Goal: Check status

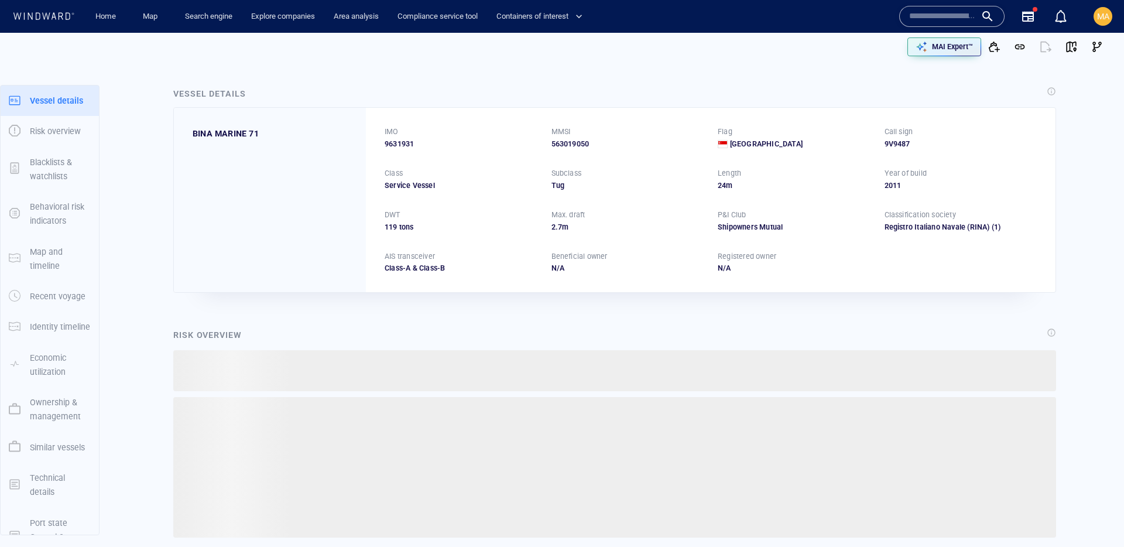
click at [935, 18] on input "text" at bounding box center [942, 17] width 67 height 18
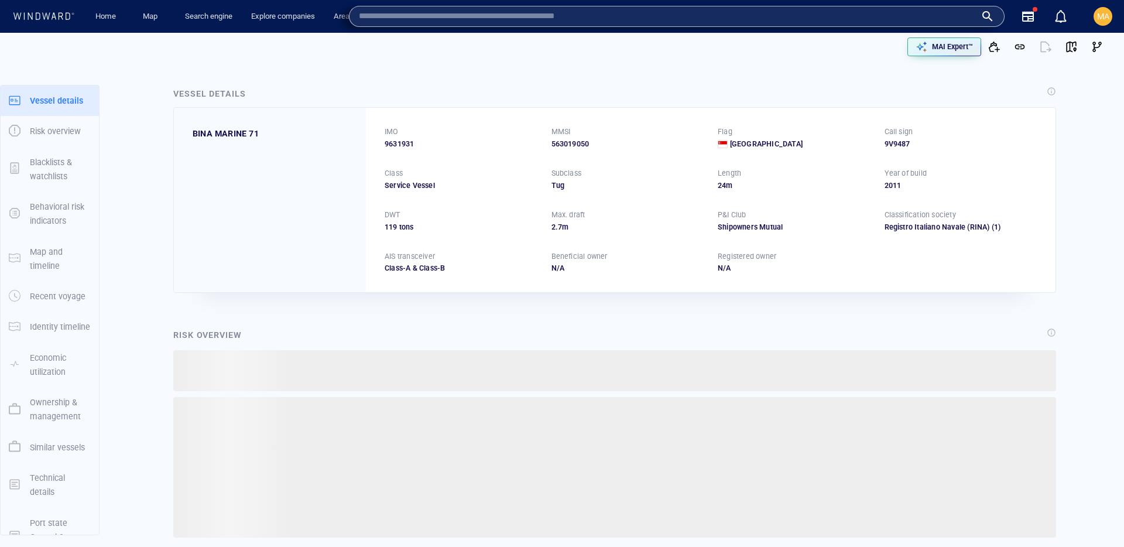
paste input "*******"
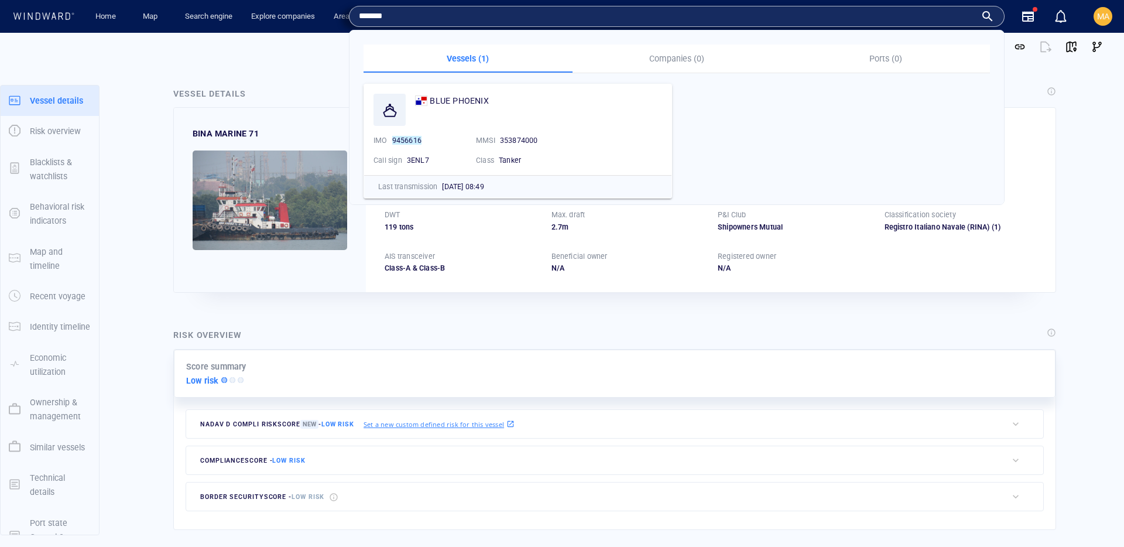
type input "*******"
